Goal: Information Seeking & Learning: Learn about a topic

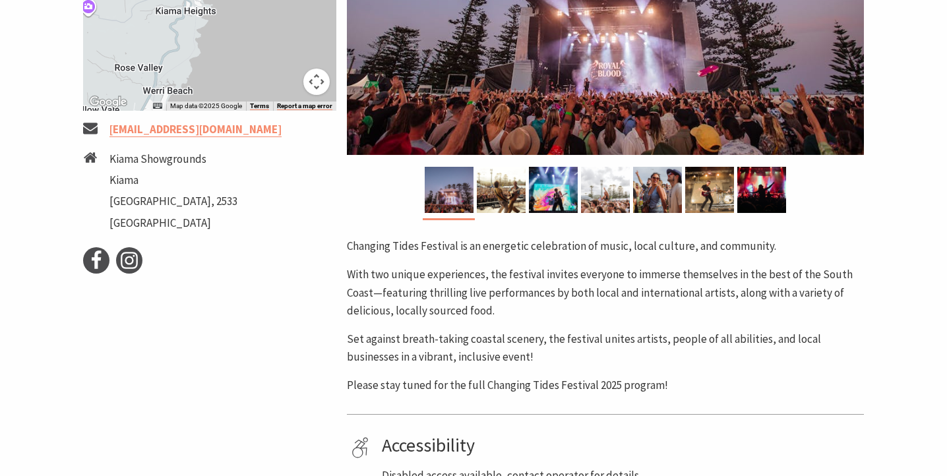
scroll to position [437, 0]
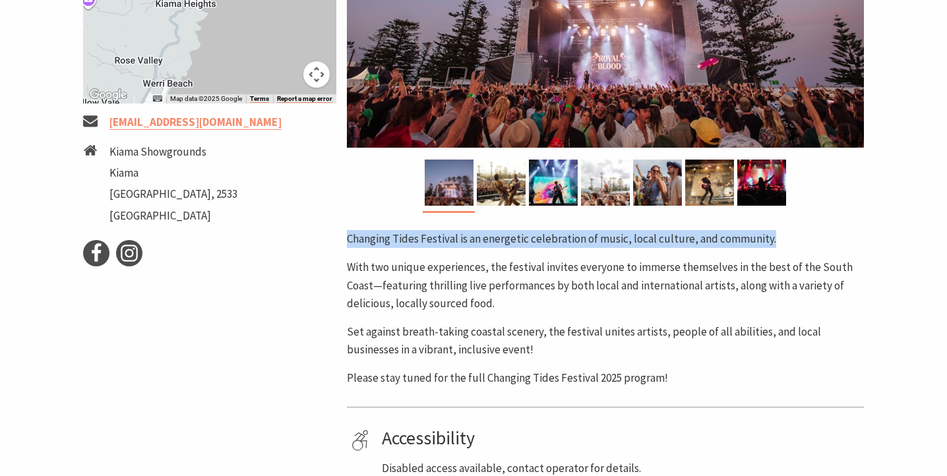
drag, startPoint x: 347, startPoint y: 236, endPoint x: 773, endPoint y: 240, distance: 426.2
click at [773, 239] on p "Changing Tides Festival is an energetic celebration of music, local culture, an…" at bounding box center [605, 239] width 517 height 18
copy p "Changing Tides Festival is an energetic celebration of music, local culture, an…"
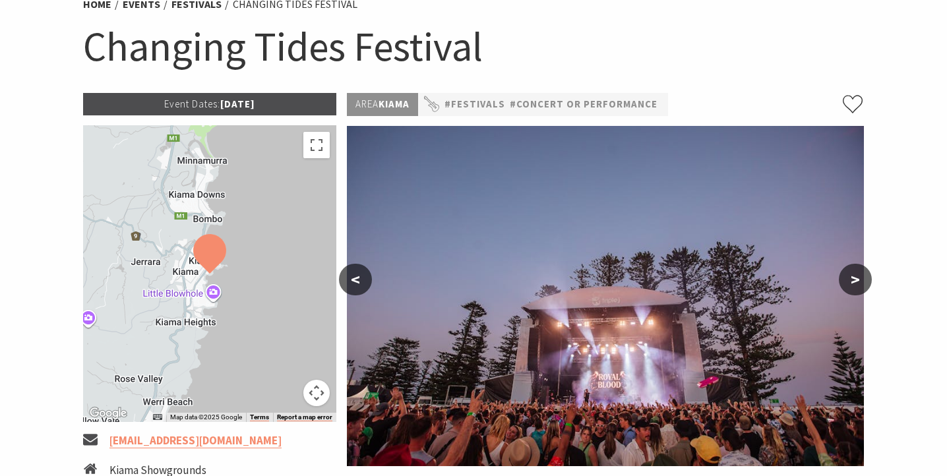
scroll to position [0, 0]
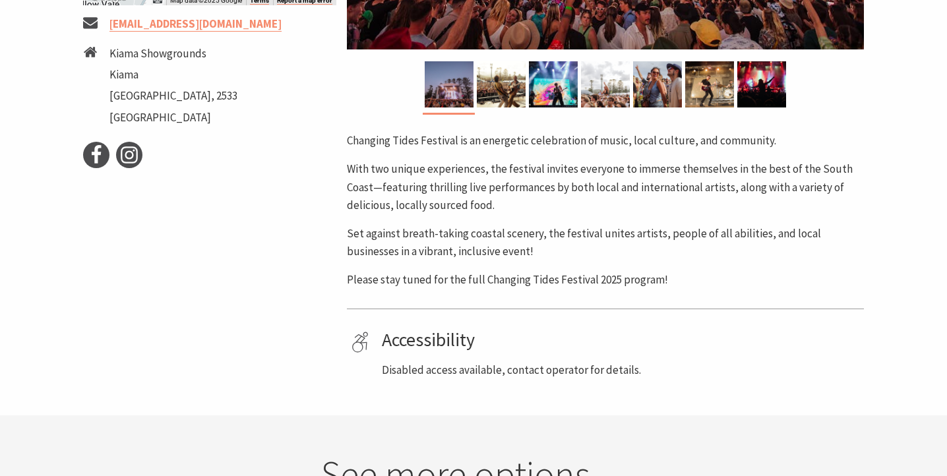
scroll to position [568, 0]
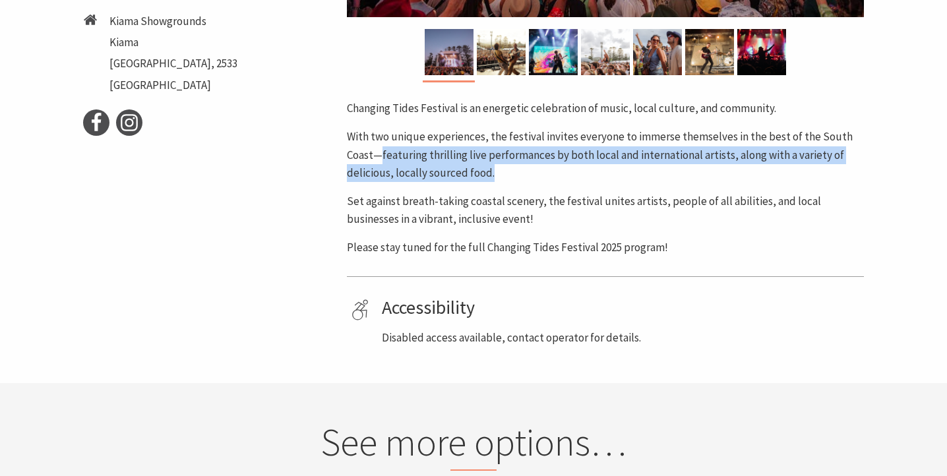
drag, startPoint x: 504, startPoint y: 175, endPoint x: 381, endPoint y: 154, distance: 124.5
click at [381, 154] on p "With two unique experiences, the festival invites everyone to immerse themselve…" at bounding box center [605, 155] width 517 height 54
copy p "featuring thrilling live performances by both local and international artists, …"
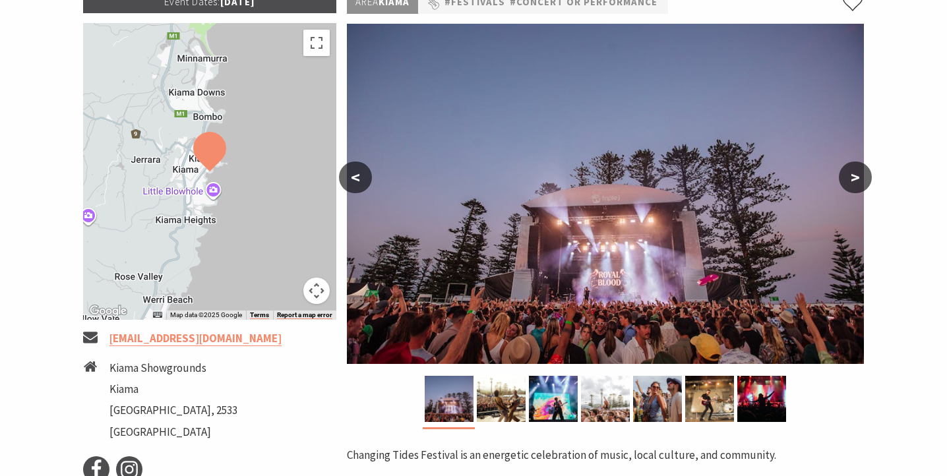
scroll to position [211, 0]
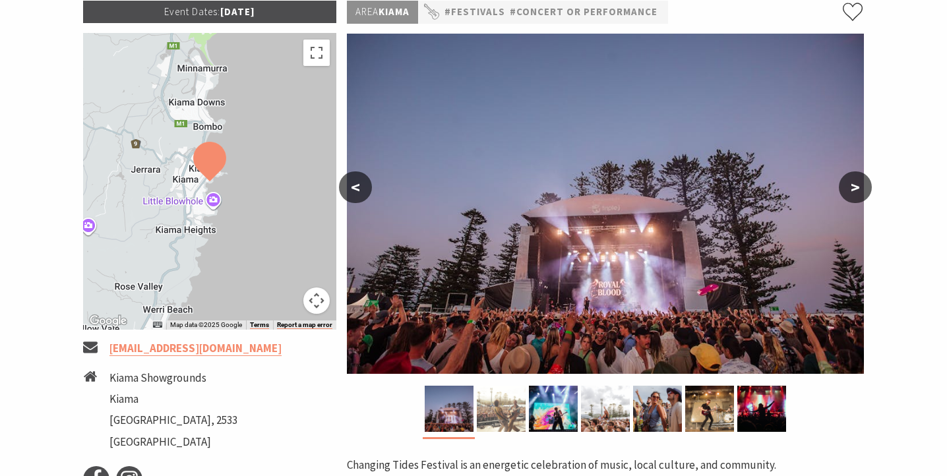
click at [489, 423] on img at bounding box center [501, 409] width 49 height 46
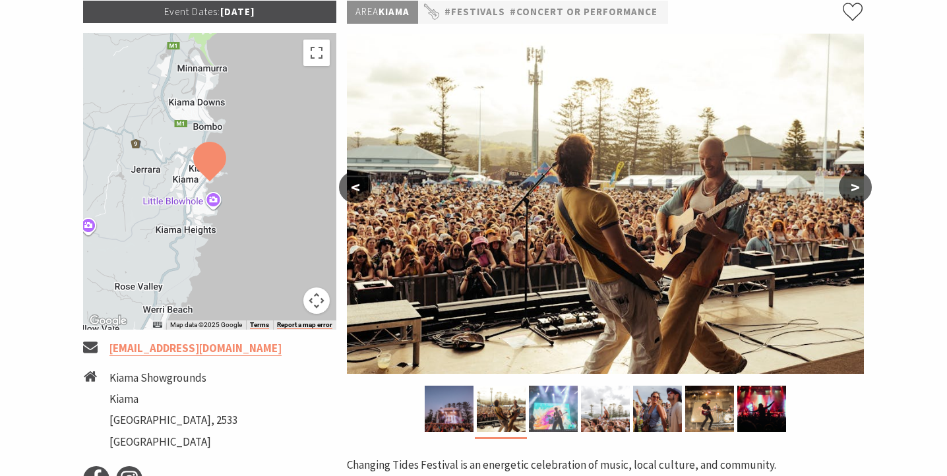
click at [541, 412] on img at bounding box center [553, 409] width 49 height 46
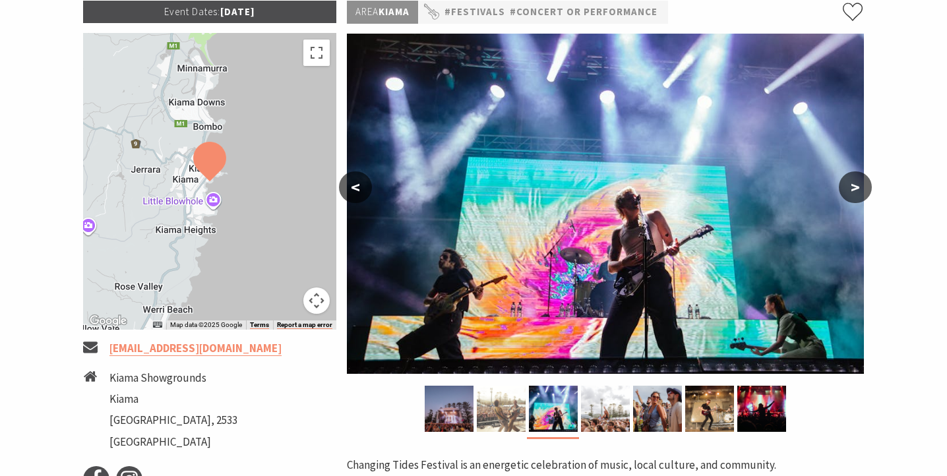
click at [499, 415] on img at bounding box center [501, 409] width 49 height 46
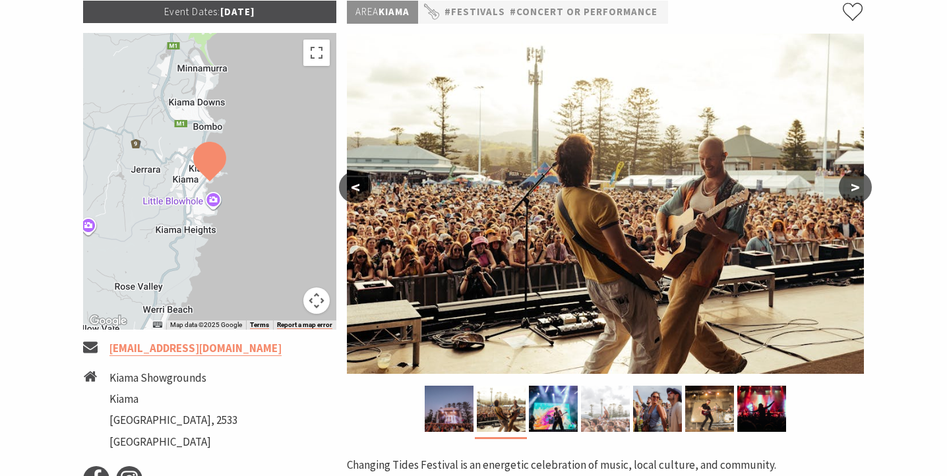
click at [600, 419] on img at bounding box center [605, 409] width 49 height 46
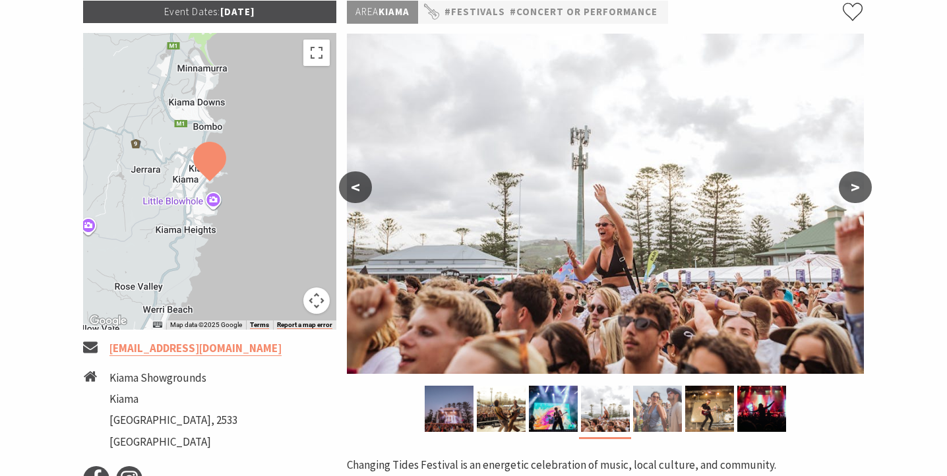
click at [647, 413] on img at bounding box center [657, 409] width 49 height 46
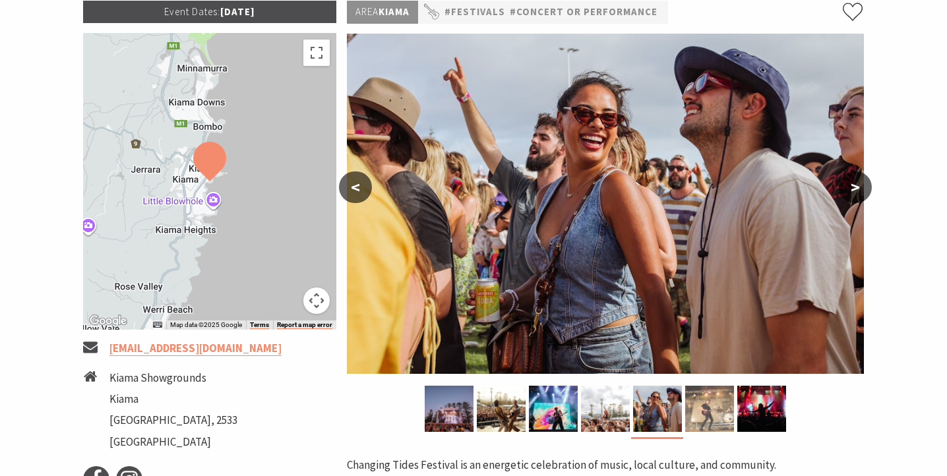
click at [702, 410] on img at bounding box center [710, 409] width 49 height 46
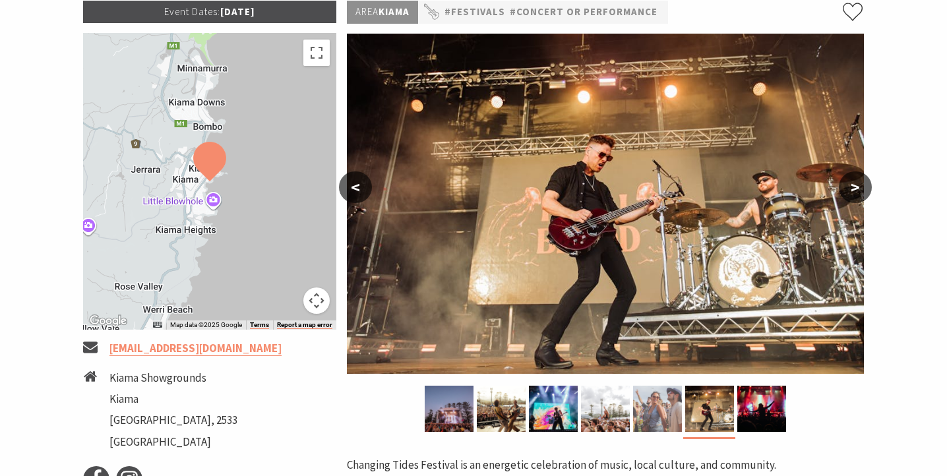
click at [662, 417] on img at bounding box center [657, 409] width 49 height 46
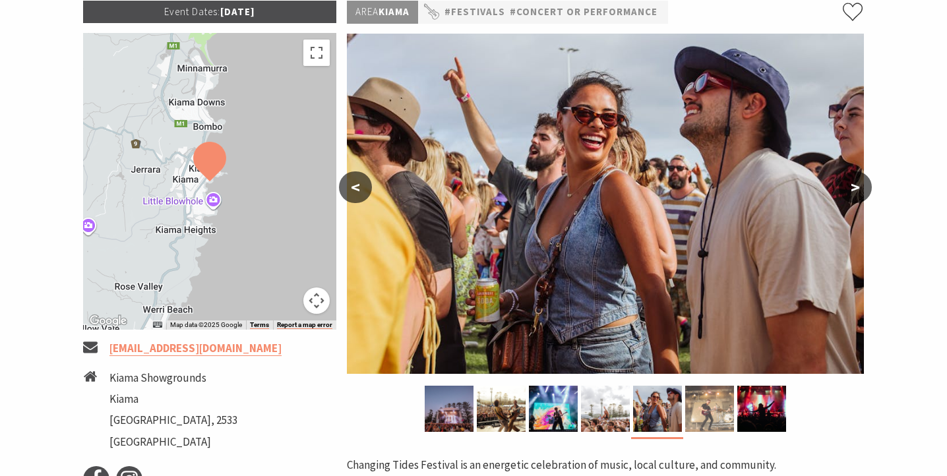
click at [709, 416] on img at bounding box center [710, 409] width 49 height 46
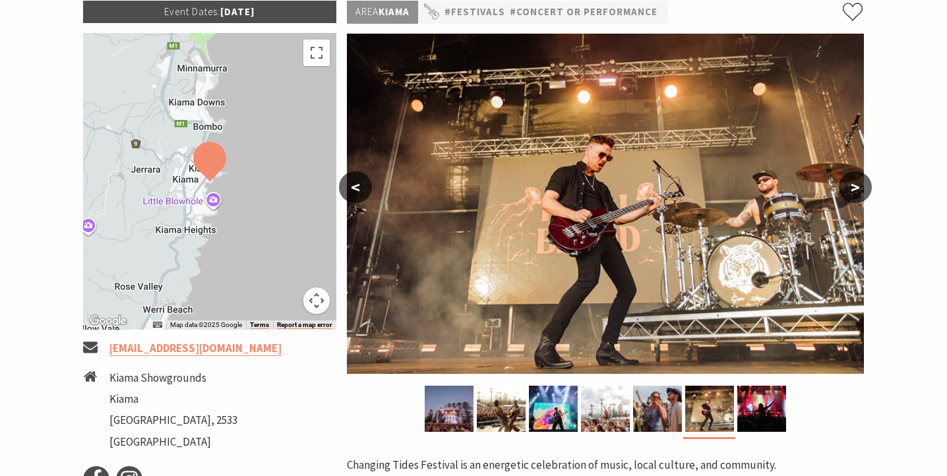
click at [798, 414] on div at bounding box center [605, 412] width 517 height 53
click at [759, 418] on img at bounding box center [762, 409] width 49 height 46
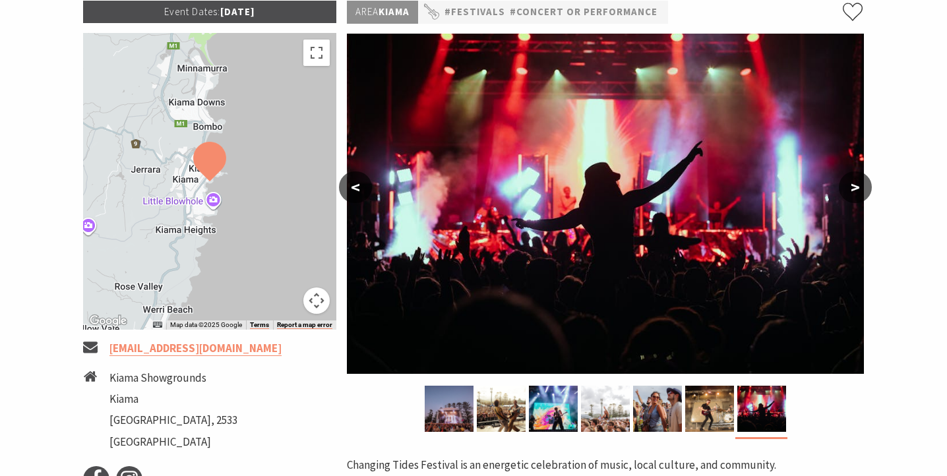
click at [851, 196] on button ">" at bounding box center [855, 188] width 33 height 32
click at [450, 421] on img at bounding box center [449, 409] width 49 height 46
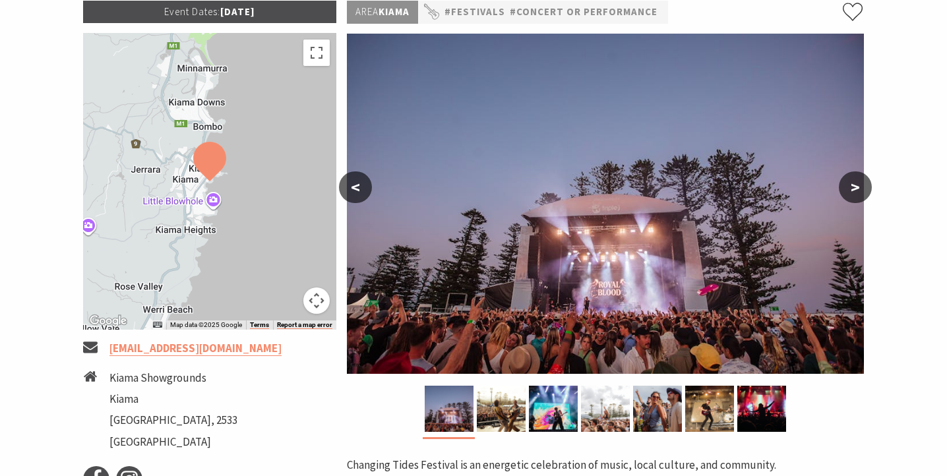
click at [907, 222] on section "Home Events Festivals Changing Tides Festival Changing Tides Festival Event Dat…" at bounding box center [473, 300] width 947 height 880
